Goal: Navigation & Orientation: Find specific page/section

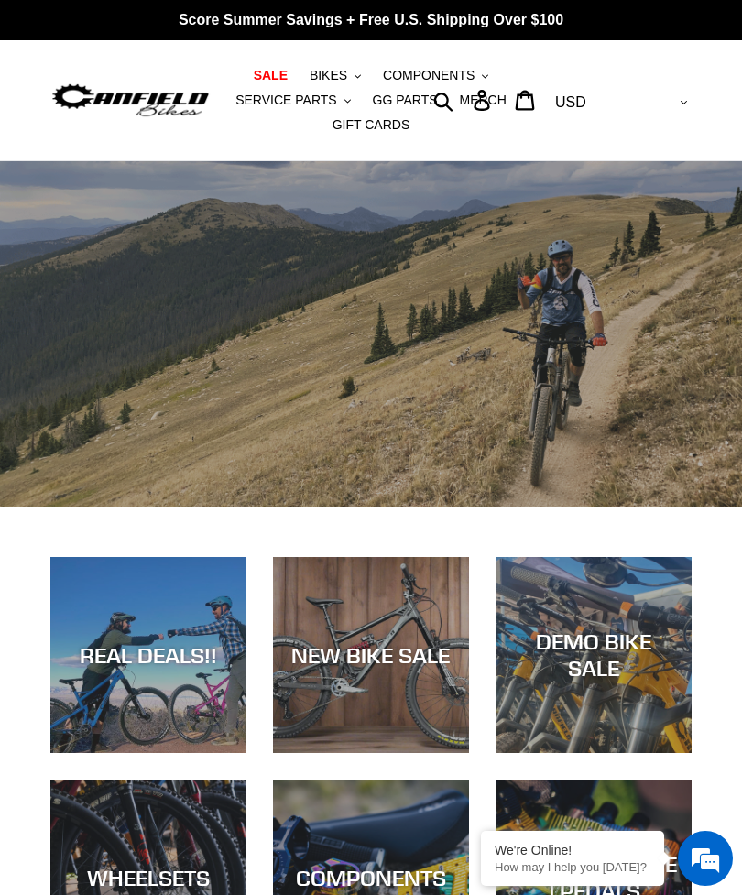
click at [342, 77] on span "BIKES" at bounding box center [329, 76] width 38 height 16
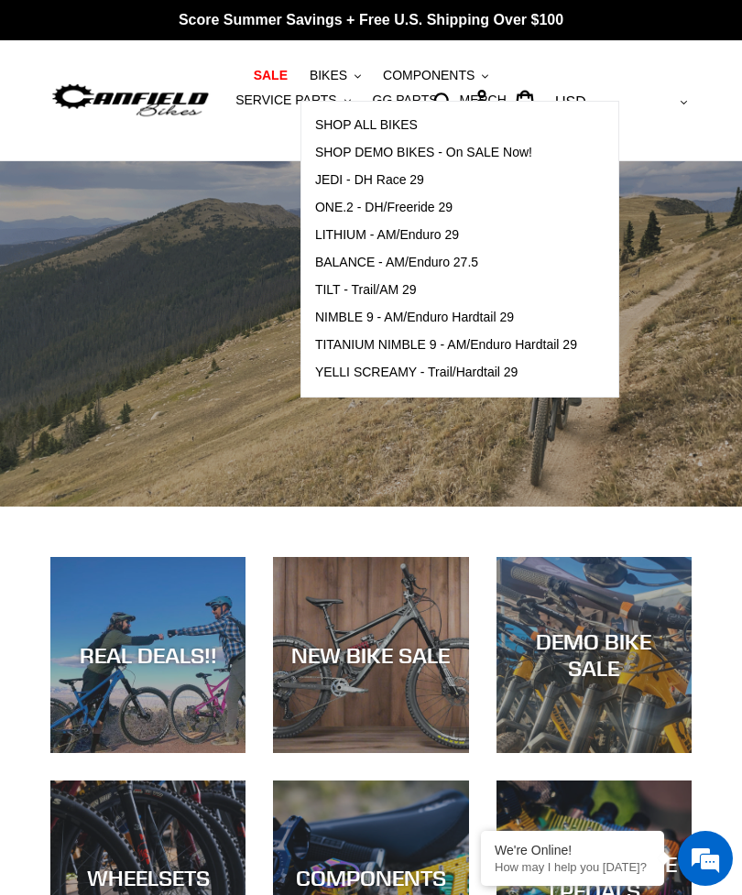
click at [349, 235] on span "LITHIUM - AM/Enduro 29" at bounding box center [387, 235] width 144 height 16
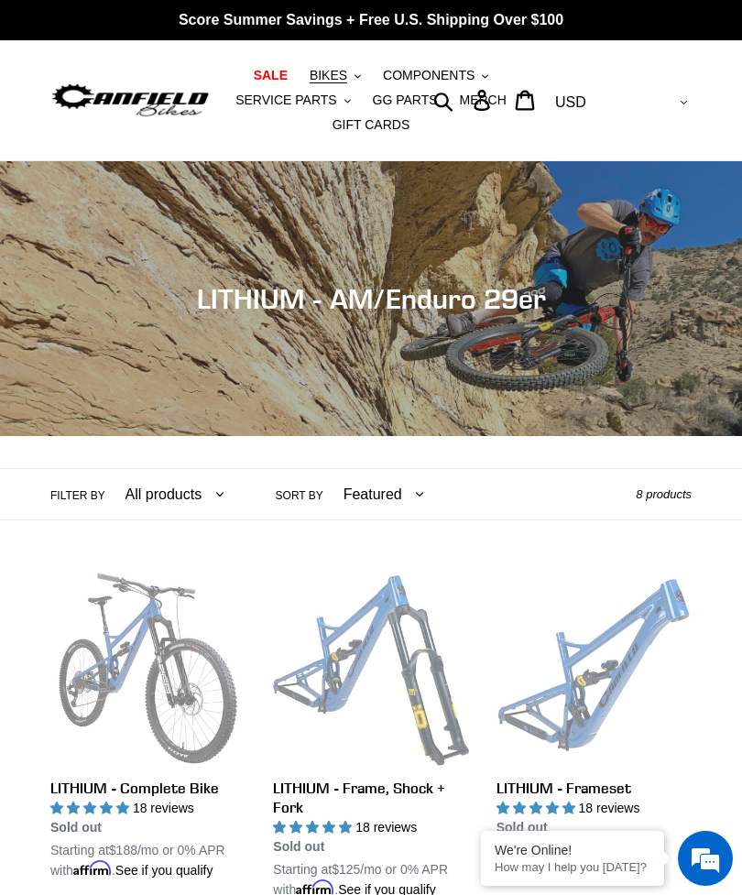
click at [337, 71] on span "BIKES" at bounding box center [329, 76] width 38 height 16
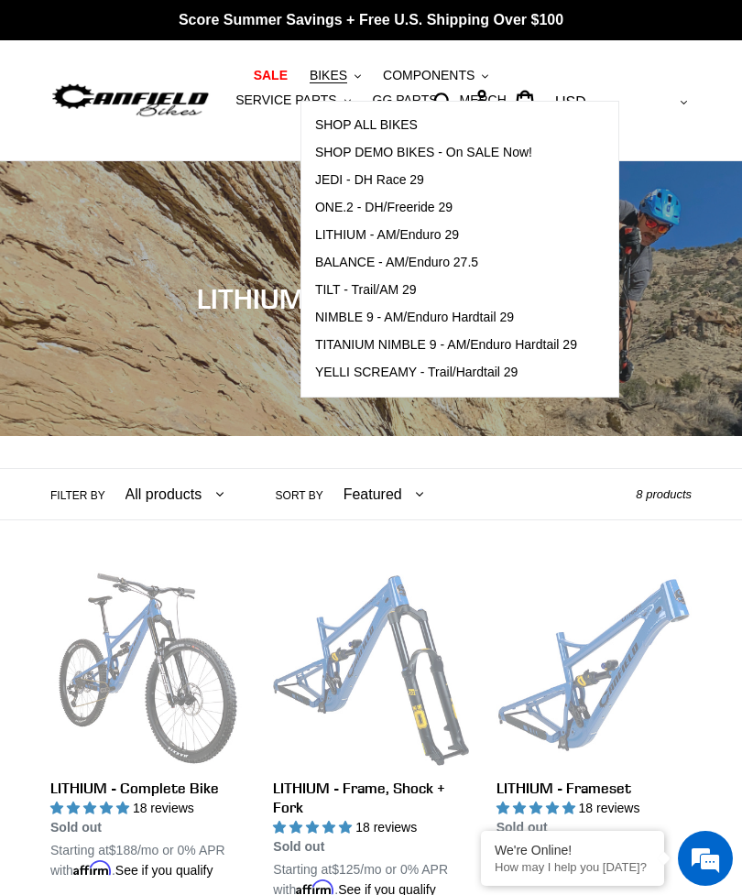
click at [373, 321] on span "NIMBLE 9 - AM/Enduro Hardtail 29" at bounding box center [414, 318] width 199 height 16
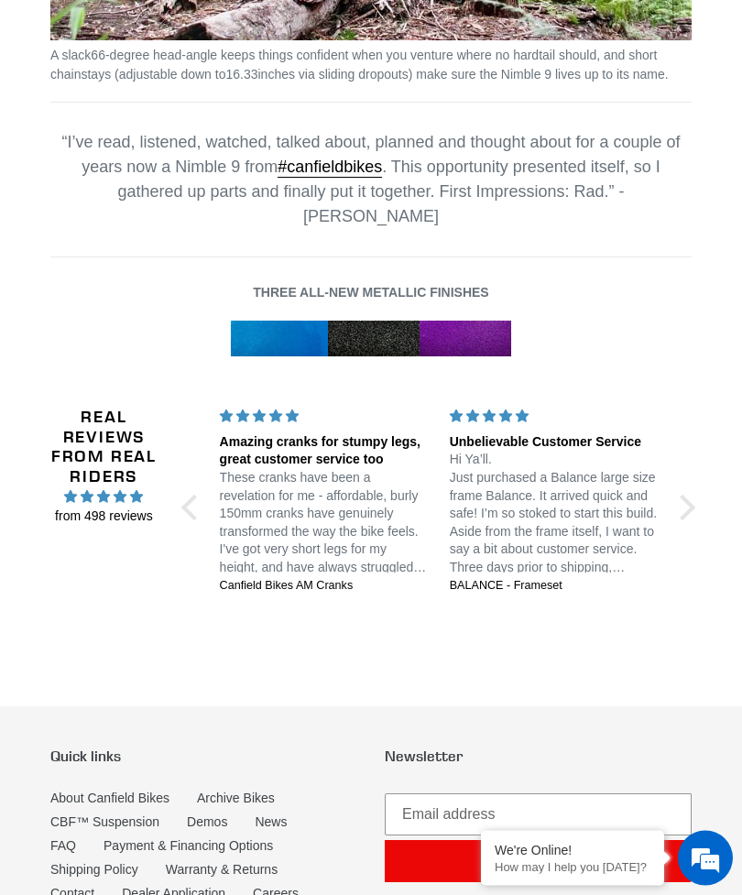
scroll to position [2541, 0]
